Goal: Information Seeking & Learning: Learn about a topic

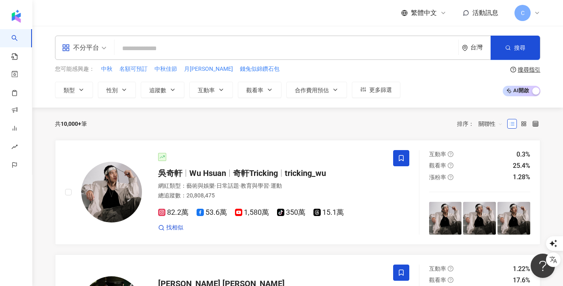
click at [531, 15] on div "C" at bounding box center [528, 13] width 26 height 16
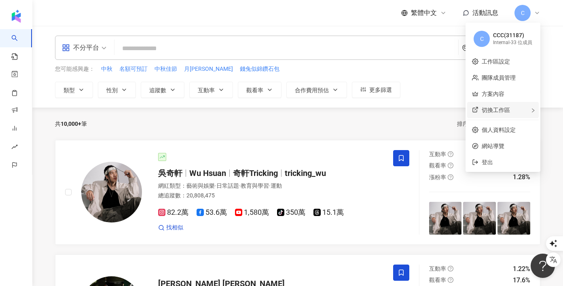
click at [494, 109] on span "切換工作區" at bounding box center [496, 110] width 28 height 6
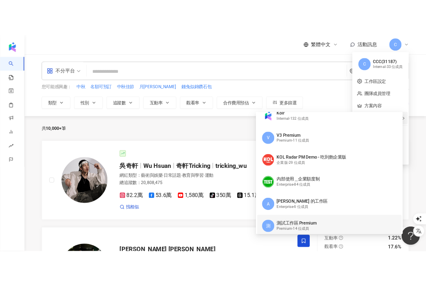
scroll to position [21, 0]
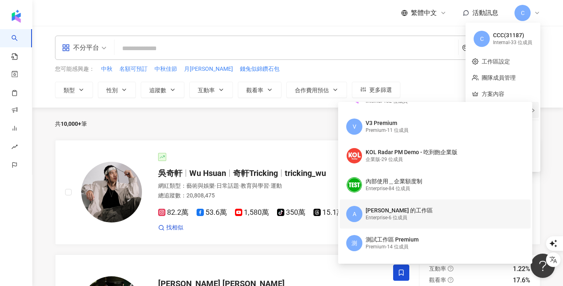
click at [381, 219] on div "Enterprise - 6 位成員" at bounding box center [399, 217] width 67 height 7
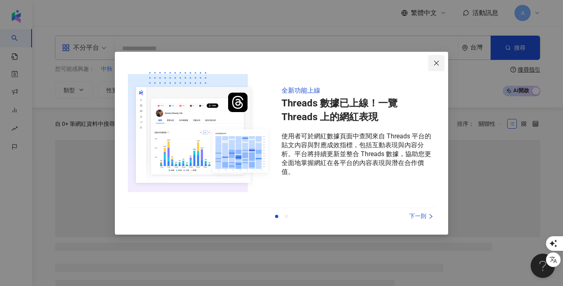
click at [440, 62] on span "Close" at bounding box center [436, 63] width 16 height 6
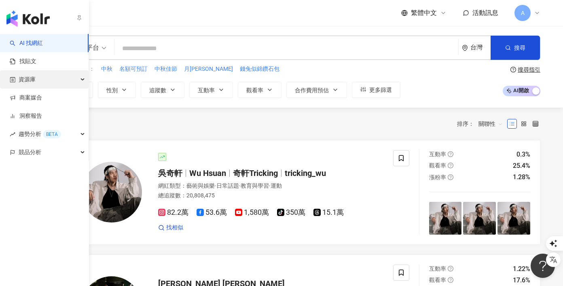
click at [36, 79] on div "資源庫" at bounding box center [44, 79] width 89 height 18
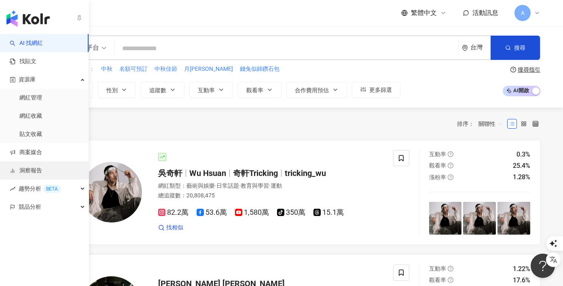
click at [42, 175] on link "洞察報告" at bounding box center [26, 171] width 32 height 8
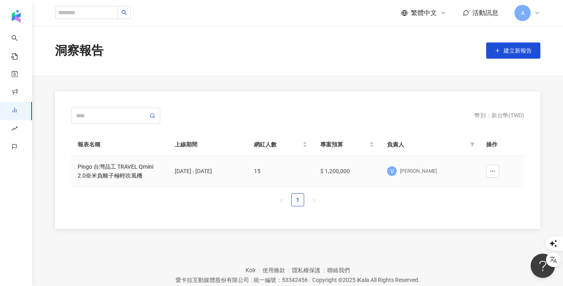
click at [146, 165] on div "Pingo 台灣品工 TRAVEL Qmini 2.0奈米負離子極輕吹風機" at bounding box center [120, 171] width 84 height 18
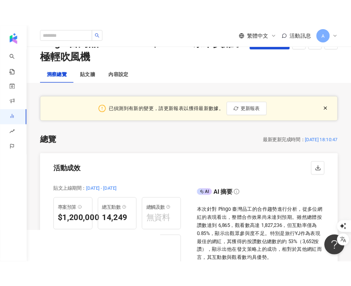
scroll to position [39, 0]
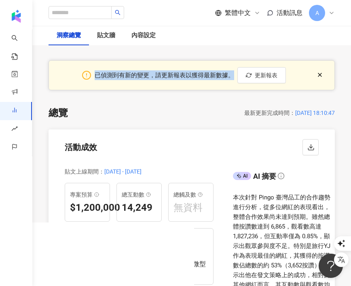
drag, startPoint x: 232, startPoint y: 77, endPoint x: 96, endPoint y: 77, distance: 135.5
click at [96, 77] on div "已偵測到有新的變更，請更新報表以獲得最新數據。" at bounding box center [165, 75] width 140 height 10
copy div "已偵測到有新的變更，請更新報表以獲得最新數據。"
